Goal: Use online tool/utility: Utilize a website feature to perform a specific function

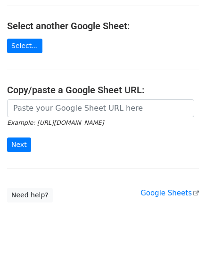
scroll to position [163, 0]
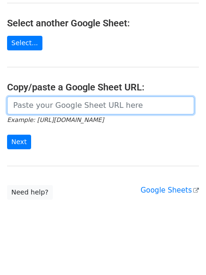
click at [55, 108] on input "url" at bounding box center [100, 105] width 187 height 18
paste input "[URL][DOMAIN_NAME]"
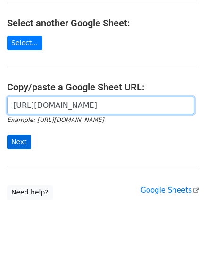
scroll to position [0, 211]
type input "[URL][DOMAIN_NAME]"
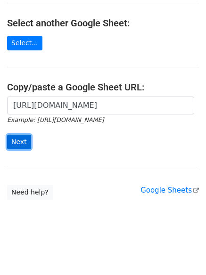
scroll to position [0, 0]
click at [16, 136] on input "Next" at bounding box center [19, 141] width 24 height 15
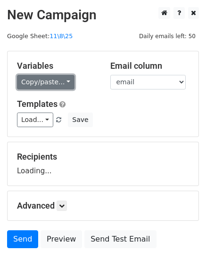
click at [48, 88] on link "Copy/paste..." at bounding box center [45, 82] width 57 height 15
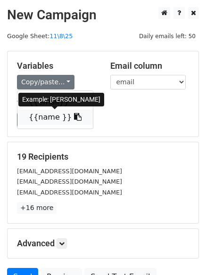
click at [60, 117] on link "{{name }}" at bounding box center [54, 117] width 75 height 15
